Goal: Obtain resource: Obtain resource

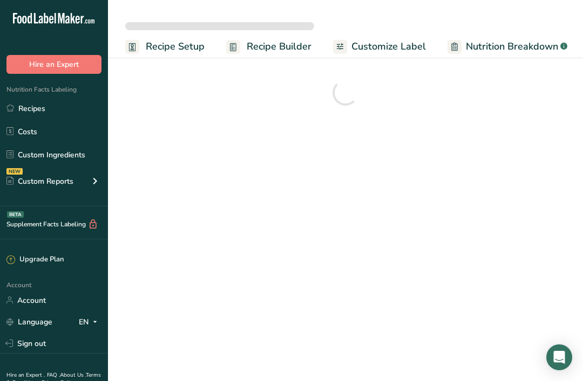
click at [37, 106] on link "Recipes" at bounding box center [54, 108] width 108 height 20
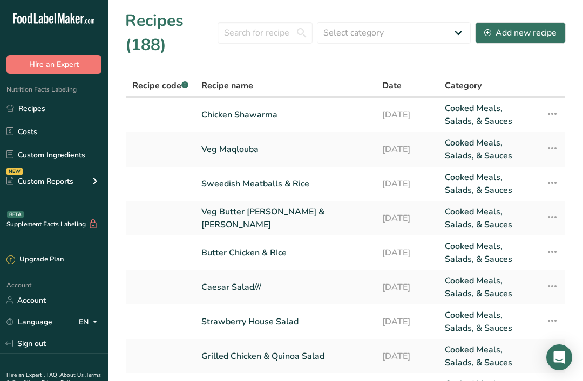
click at [337, 300] on link "Caesar Salad///" at bounding box center [285, 288] width 168 height 26
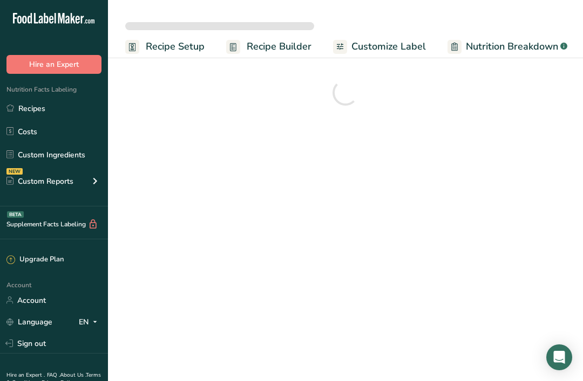
click at [50, 115] on link "Recipes" at bounding box center [54, 108] width 108 height 20
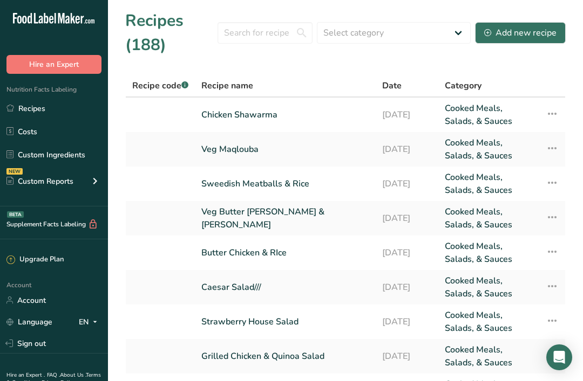
click at [306, 181] on link "Sweedish Meatballs & Rice" at bounding box center [285, 184] width 168 height 26
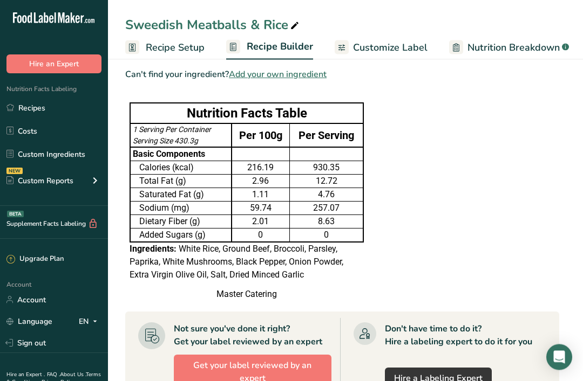
scroll to position [532, 0]
click at [412, 54] on span "Customize Label" at bounding box center [390, 47] width 74 height 15
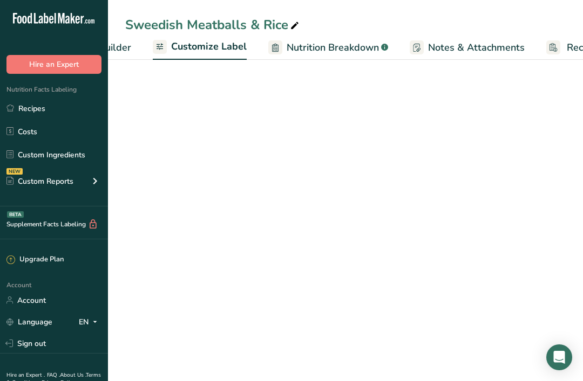
scroll to position [0, 210]
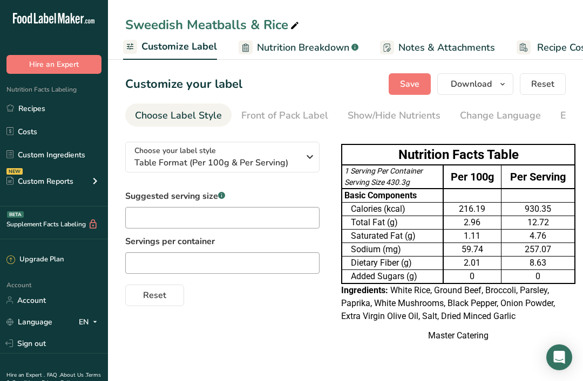
click at [482, 81] on span "Download" at bounding box center [470, 84] width 41 height 13
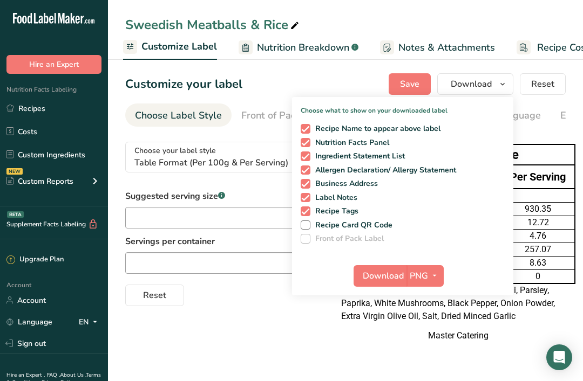
click at [392, 276] on span "Download" at bounding box center [383, 276] width 41 height 13
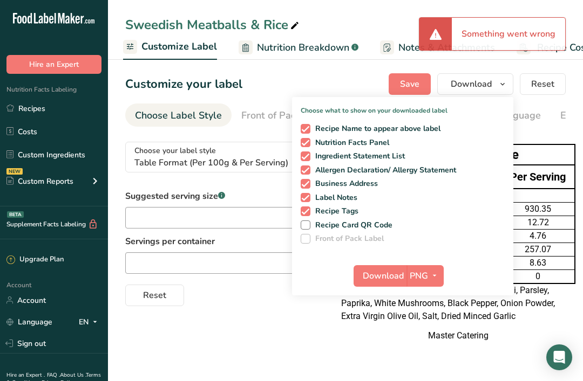
scroll to position [35, 0]
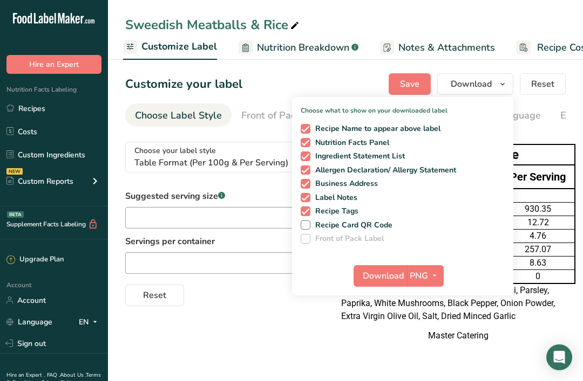
click at [39, 113] on link "Recipes" at bounding box center [54, 108] width 108 height 20
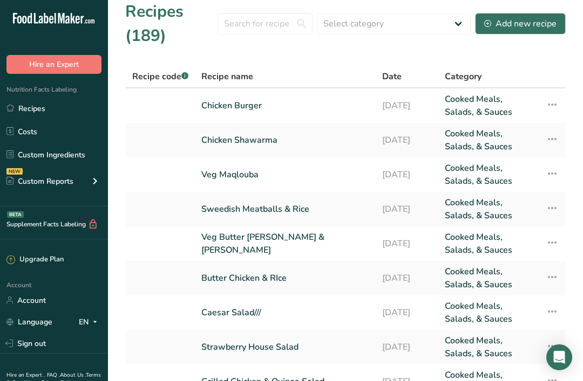
scroll to position [10, 0]
click at [258, 180] on link "Veg Maqlouba" at bounding box center [285, 174] width 168 height 26
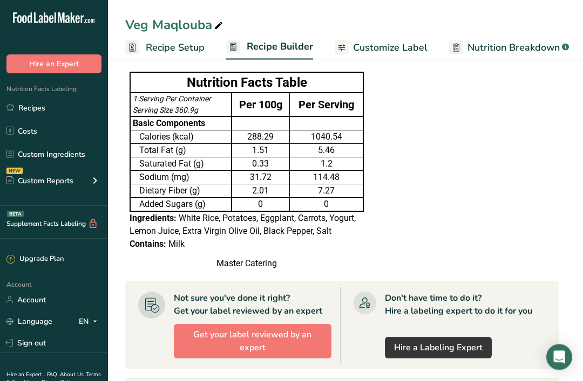
scroll to position [501, 0]
click at [408, 40] on span "Customize Label" at bounding box center [390, 47] width 74 height 15
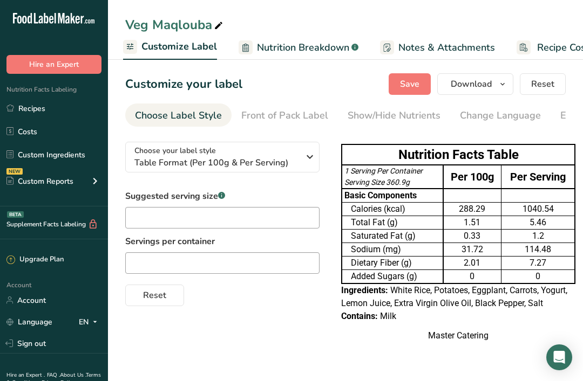
click at [477, 92] on button "Download" at bounding box center [475, 84] width 76 height 22
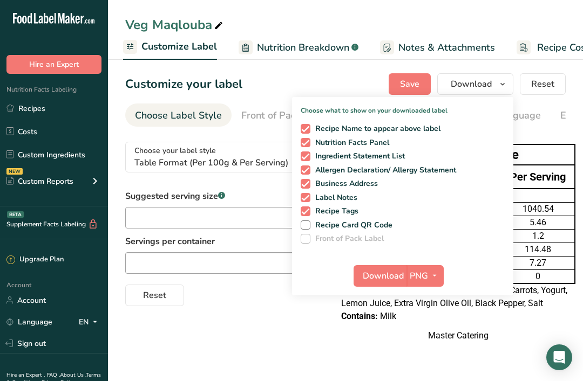
click at [391, 272] on span "Download" at bounding box center [383, 276] width 41 height 13
click at [44, 108] on link "Recipes" at bounding box center [54, 108] width 108 height 20
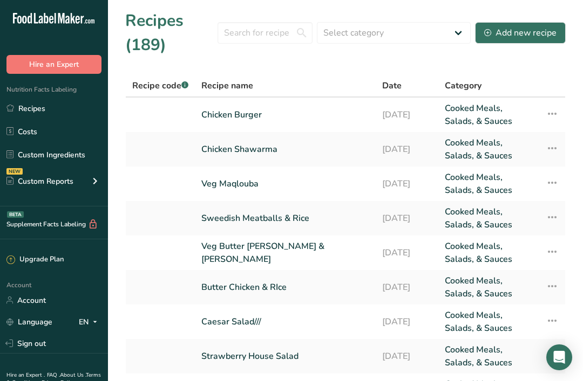
click at [276, 143] on link "Chicken Shawarma" at bounding box center [285, 149] width 168 height 26
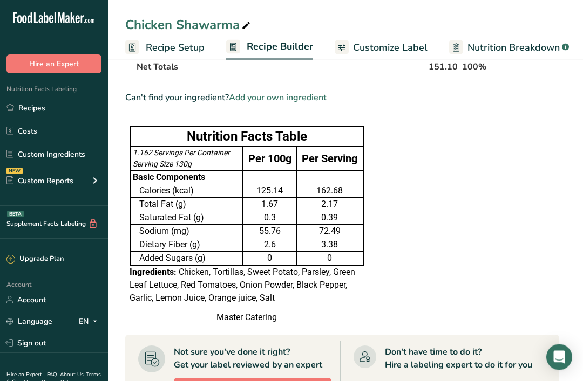
scroll to position [531, 0]
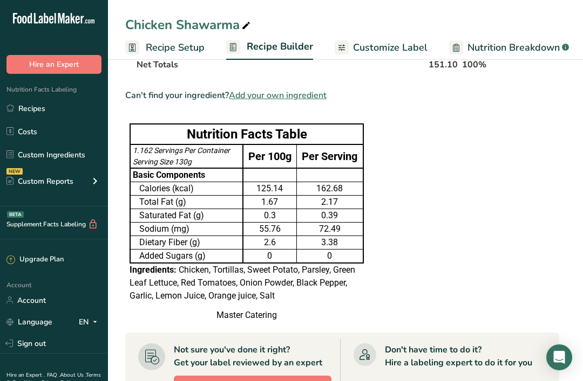
click at [379, 51] on span "Customize Label" at bounding box center [390, 47] width 74 height 15
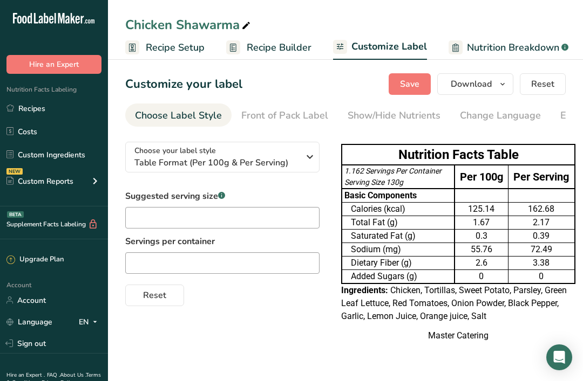
scroll to position [0, 210]
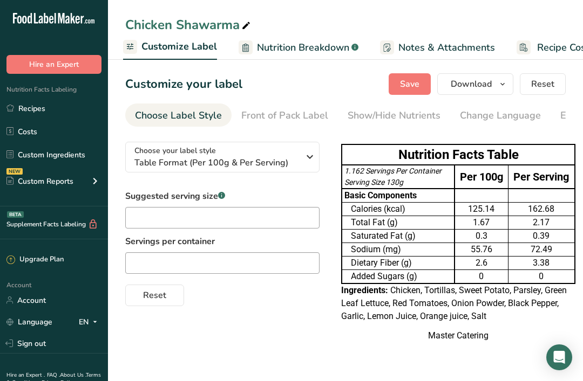
click at [467, 92] on button "Download" at bounding box center [475, 84] width 76 height 22
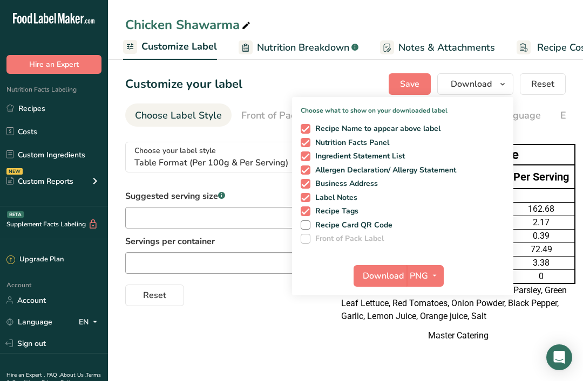
click at [393, 272] on span "Download" at bounding box center [383, 276] width 41 height 13
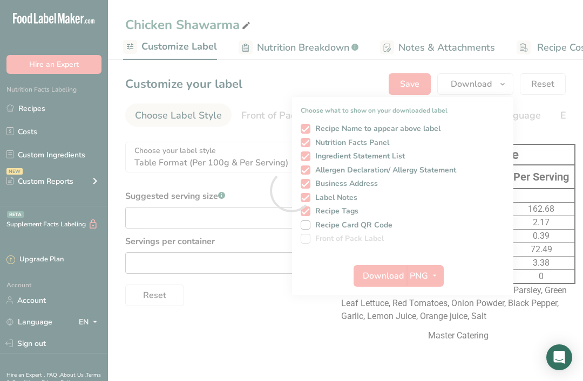
scroll to position [35, 0]
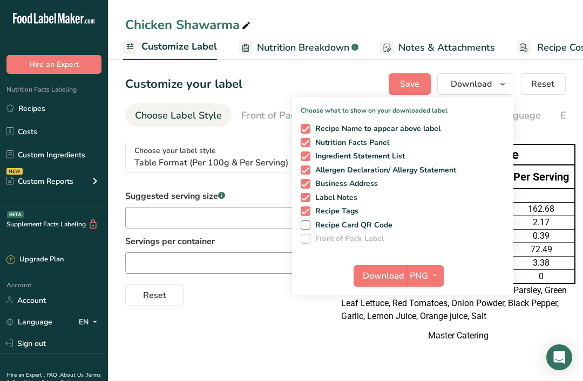
click at [33, 99] on link "Recipes" at bounding box center [54, 108] width 108 height 20
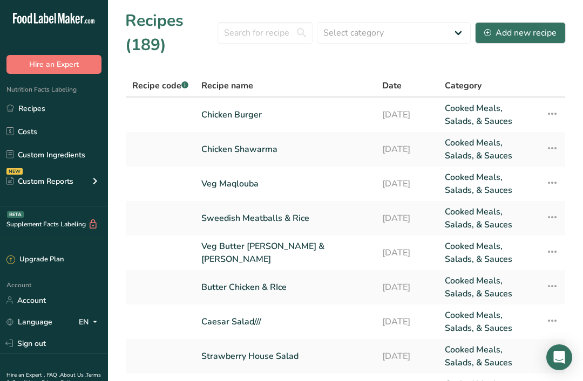
click at [266, 115] on link "Chicken Burger" at bounding box center [285, 115] width 168 height 26
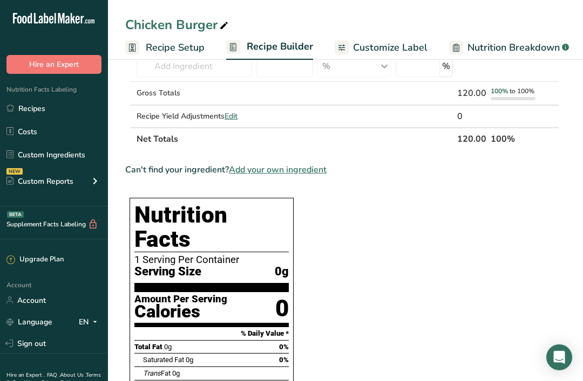
scroll to position [95, 0]
